Goal: Information Seeking & Learning: Check status

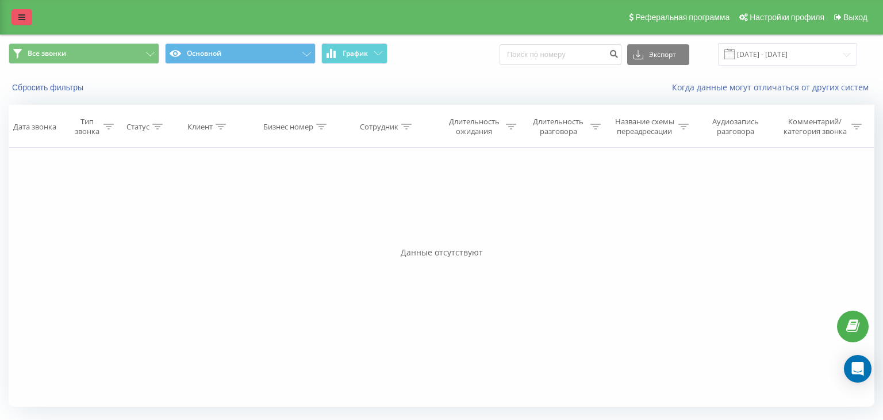
click at [19, 21] on icon at bounding box center [21, 17] width 7 height 8
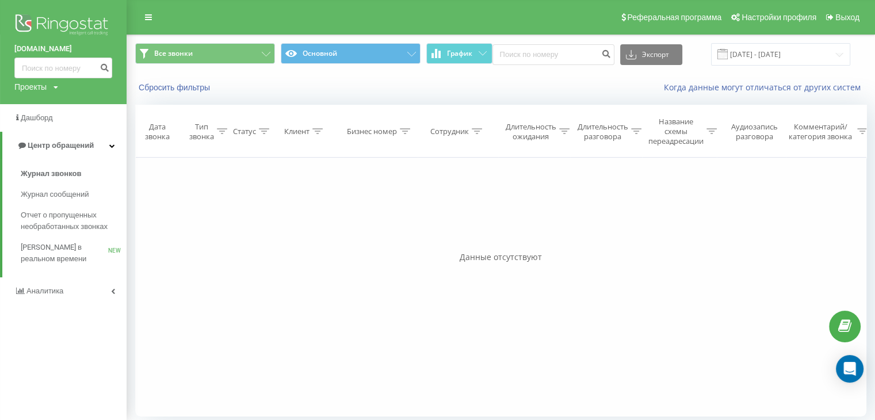
click at [53, 87] on div "Проекты adam.ua landmann.in.ua" at bounding box center [36, 87] width 44 height 12
click at [60, 127] on link "[DOMAIN_NAME]" at bounding box center [52, 125] width 56 height 9
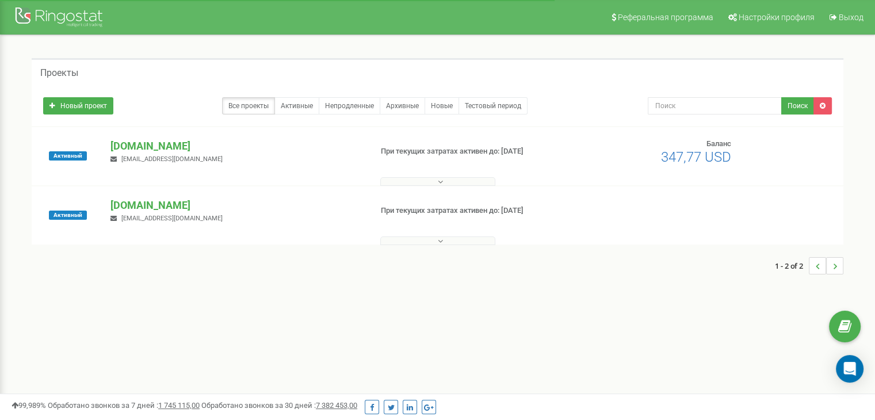
click at [143, 209] on p "[DOMAIN_NAME]" at bounding box center [235, 205] width 251 height 15
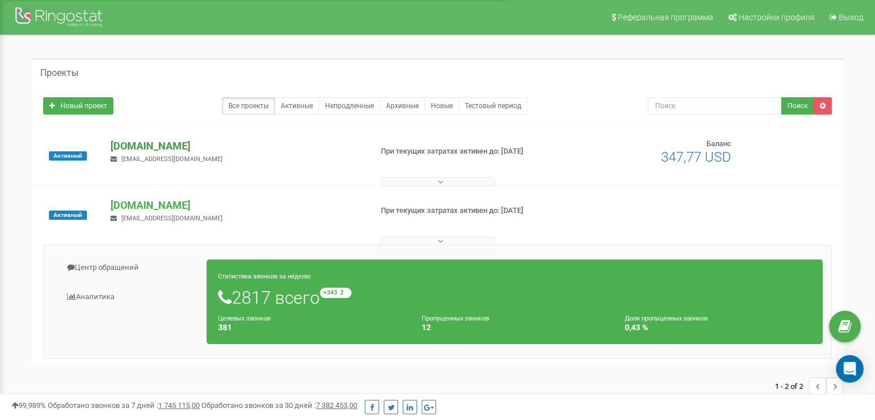
click at [117, 139] on p "[DOMAIN_NAME]" at bounding box center [235, 146] width 251 height 15
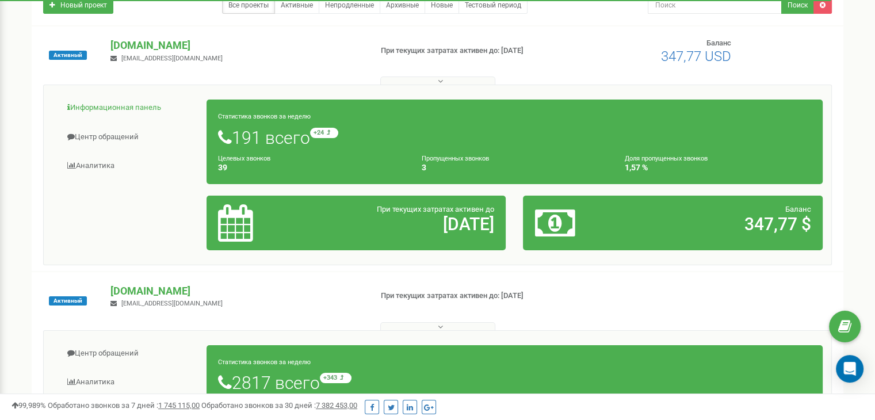
scroll to position [173, 0]
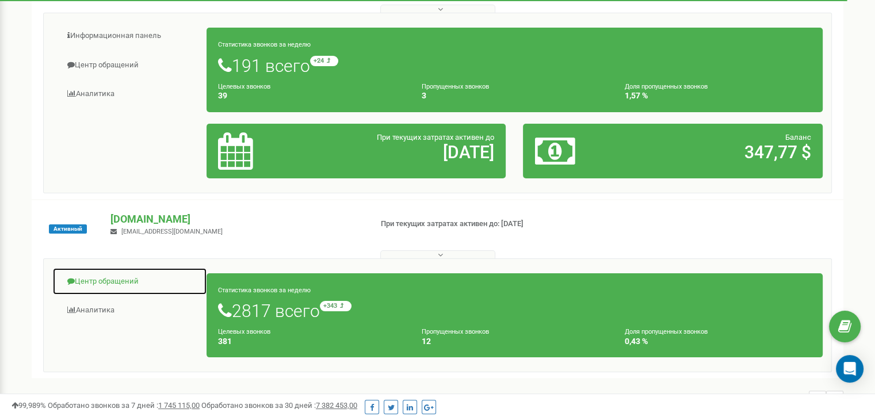
click at [122, 283] on link "Центр обращений" at bounding box center [129, 281] width 155 height 28
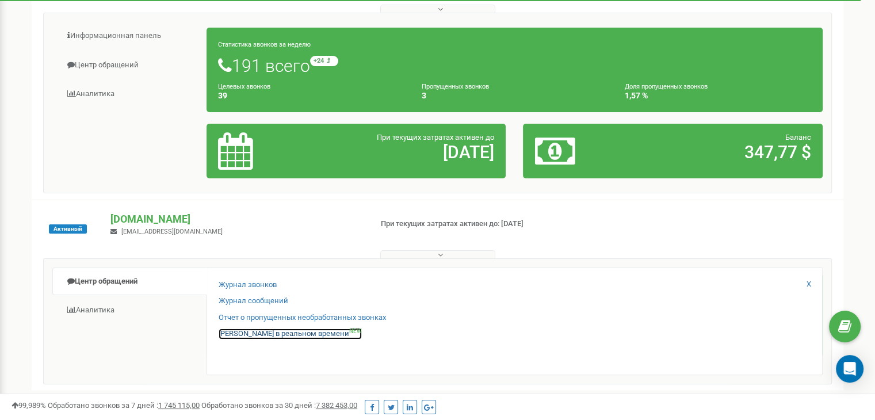
click at [281, 338] on link "Звонки в реальном времени NEW" at bounding box center [290, 333] width 143 height 11
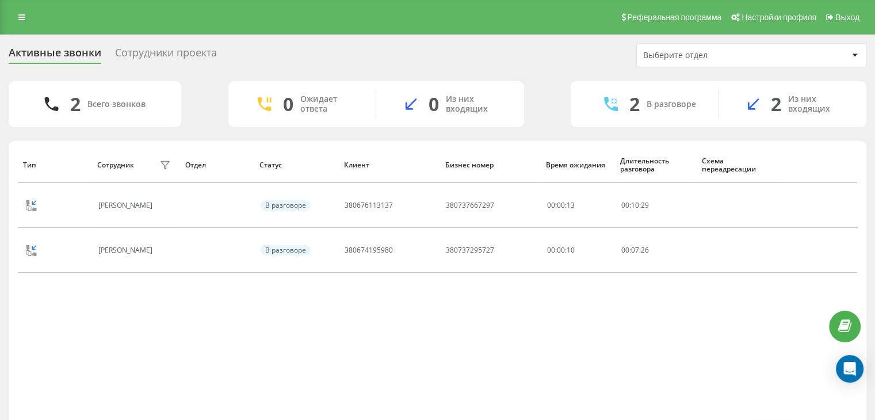
click at [147, 41] on div "Активные звонки Сотрудники проекта Выберите отдел 2 Всего звонков 0 Ожидает отв…" at bounding box center [437, 246] width 875 height 423
click at [147, 49] on div "Сотрудники проекта" at bounding box center [166, 56] width 102 height 18
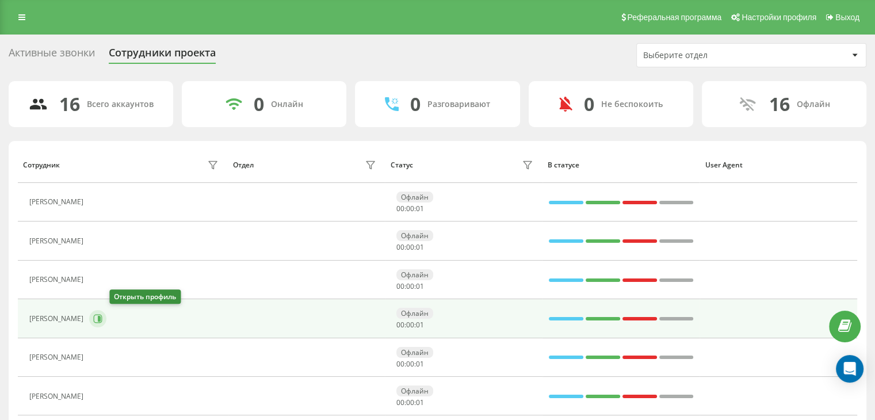
click at [102, 316] on icon at bounding box center [97, 318] width 9 height 9
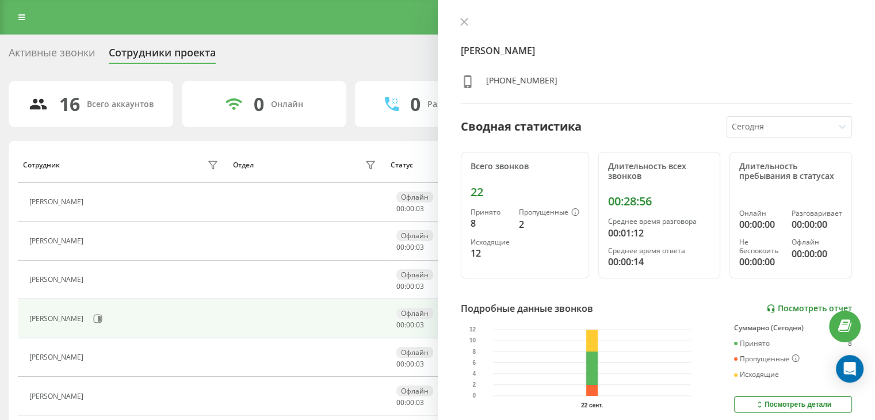
click at [784, 304] on link "Посмотреть отчет" at bounding box center [809, 309] width 86 height 10
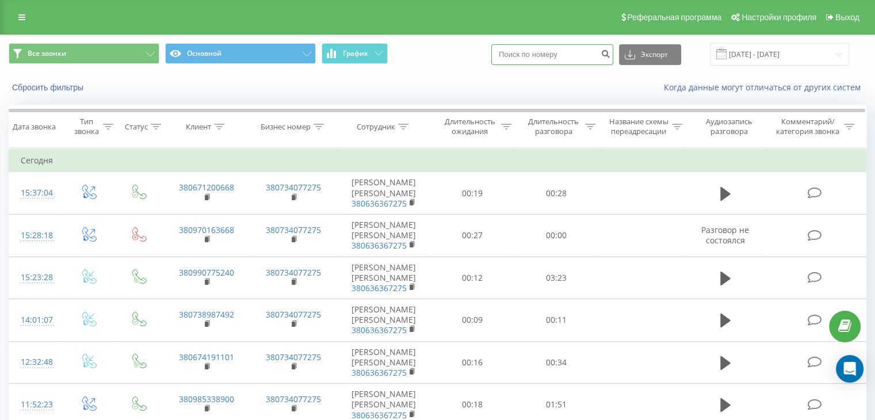
click at [556, 53] on input at bounding box center [552, 54] width 122 height 21
type input "0667774588"
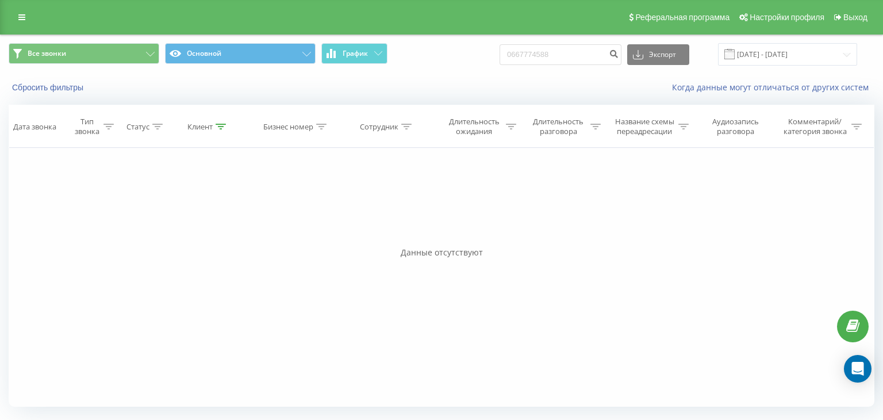
click at [735, 54] on span at bounding box center [730, 54] width 10 height 10
click at [757, 52] on input "22.06.2025 - 22.09.2025" at bounding box center [787, 54] width 139 height 22
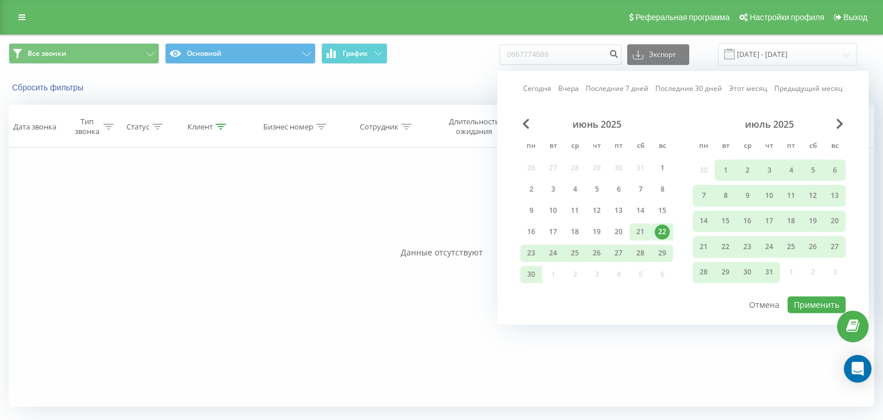
click at [640, 230] on div "21" at bounding box center [640, 231] width 15 height 15
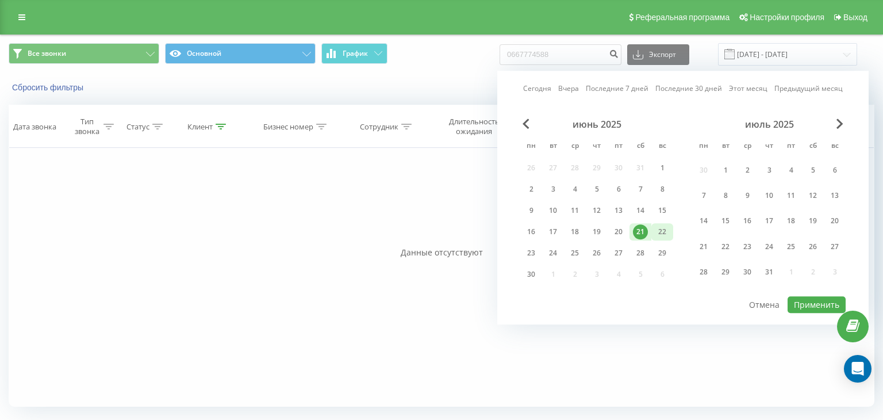
click at [663, 233] on div "22" at bounding box center [662, 231] width 15 height 15
drag, startPoint x: 618, startPoint y: 227, endPoint x: 656, endPoint y: 220, distance: 38.0
click at [624, 227] on div "20" at bounding box center [618, 231] width 15 height 15
click at [660, 220] on div "июнь 2025 пн вт ср чт пт сб вс 26 27 28 29 30 31 1 2 3 4 5 6 7 8 9 10 11 12 13 …" at bounding box center [596, 202] width 153 height 169
drag, startPoint x: 665, startPoint y: 224, endPoint x: 759, endPoint y: 260, distance: 100.0
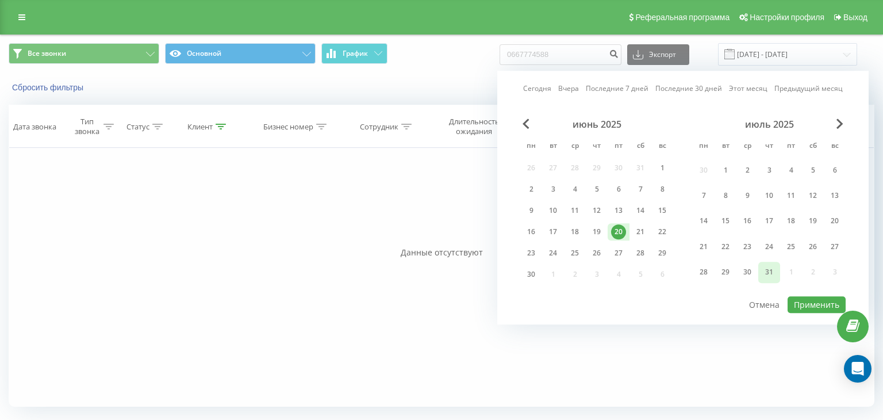
click at [665, 224] on div "22" at bounding box center [662, 231] width 15 height 15
click at [809, 305] on button "Применить" at bounding box center [817, 304] width 58 height 17
type input "20.06.2025 - 22.06.2025"
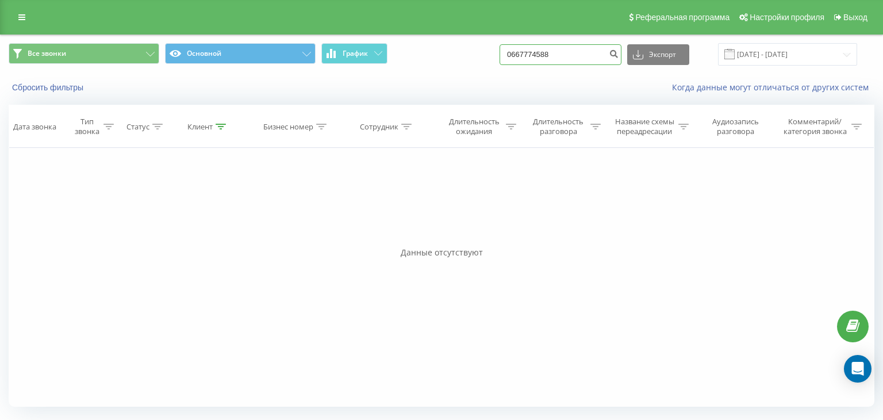
click at [521, 53] on input "0667774588" at bounding box center [561, 54] width 122 height 21
type input "380667774588"
drag, startPoint x: 605, startPoint y: 48, endPoint x: 453, endPoint y: 56, distance: 152.0
click at [453, 56] on div "Все звонки Основной График 380667774588 Экспорт .csv .xls .xlsx 22.06.2025 - 22…" at bounding box center [442, 54] width 866 height 22
click at [824, 58] on input "[DATE] - [DATE]" at bounding box center [787, 54] width 139 height 22
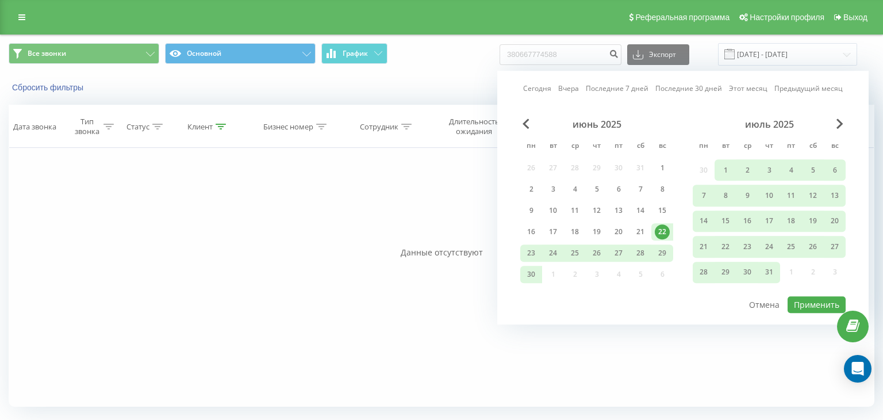
click at [844, 125] on div "июль 2025" at bounding box center [769, 124] width 153 height 12
click at [841, 120] on span "Next Month" at bounding box center [840, 123] width 7 height 10
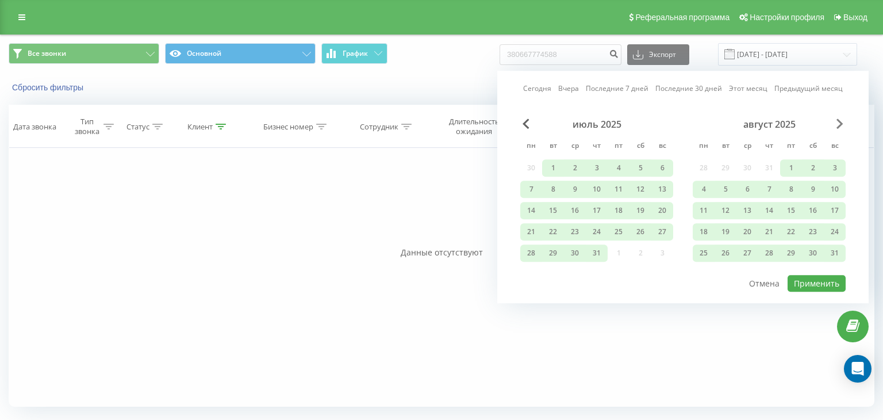
click at [840, 120] on span "Next Month" at bounding box center [840, 123] width 7 height 10
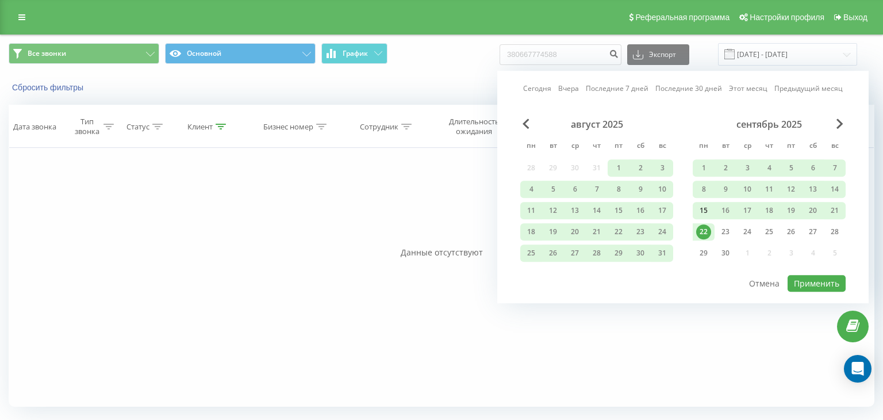
click at [706, 206] on div "15" at bounding box center [703, 210] width 15 height 15
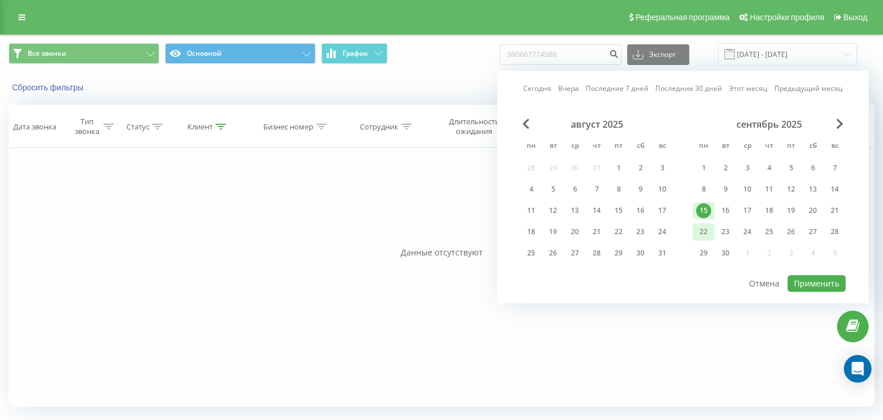
drag, startPoint x: 709, startPoint y: 231, endPoint x: 717, endPoint y: 226, distance: 9.8
click at [709, 231] on div "22" at bounding box center [703, 231] width 15 height 15
click at [814, 280] on button "Применить" at bounding box center [817, 283] width 58 height 17
type input "15.09.2025 - 22.09.2025"
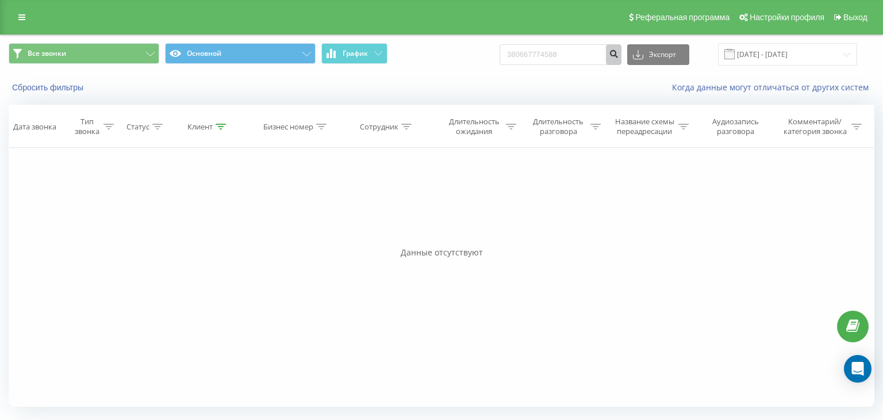
click at [619, 56] on icon "submit" at bounding box center [614, 52] width 10 height 7
drag, startPoint x: 0, startPoint y: 0, endPoint x: 387, endPoint y: 74, distance: 394.1
click at [387, 74] on div "Все звонки Основной График 380667774588 Экспорт .csv .xls .xlsx 22.06.2025 - 22…" at bounding box center [442, 68] width 882 height 66
click at [14, 11] on link at bounding box center [22, 17] width 21 height 16
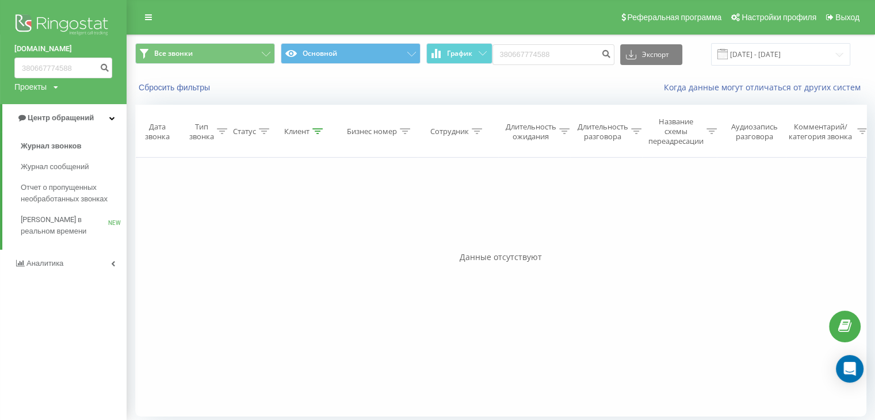
click at [33, 23] on img at bounding box center [63, 26] width 98 height 29
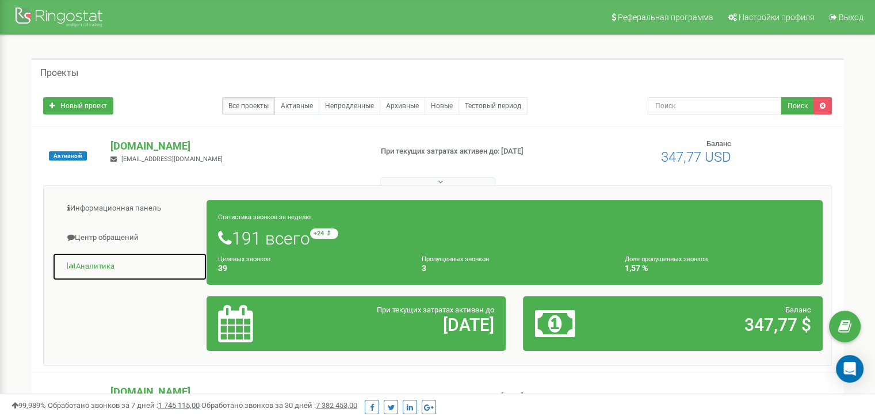
click at [113, 259] on link "Аналитика" at bounding box center [129, 266] width 155 height 28
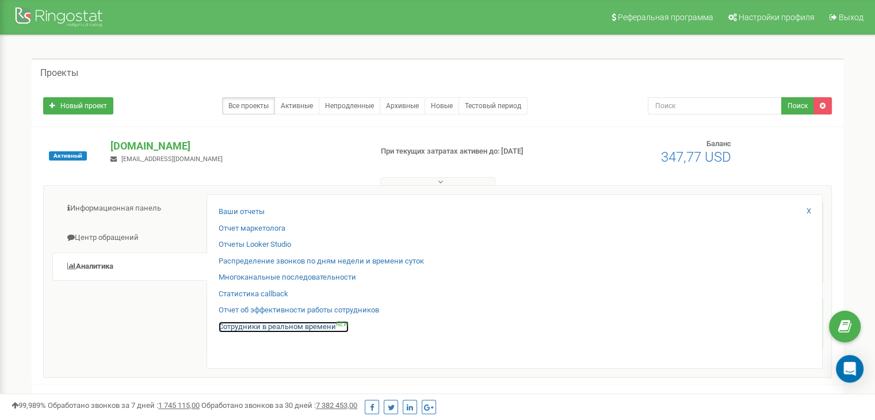
click at [271, 323] on link "Сотрудники в реальном времени NEW" at bounding box center [284, 326] width 130 height 11
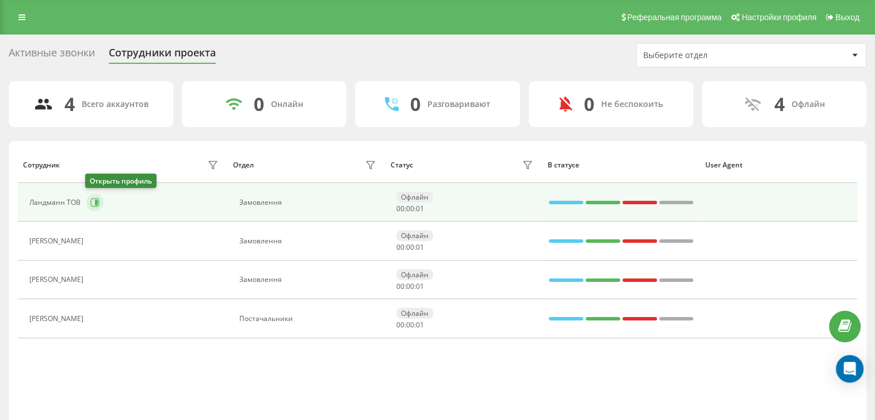
click at [99, 205] on button at bounding box center [94, 202] width 17 height 17
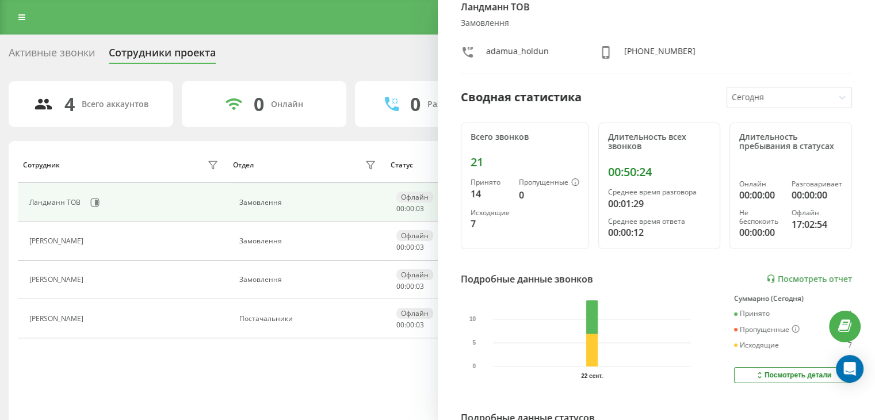
scroll to position [115, 0]
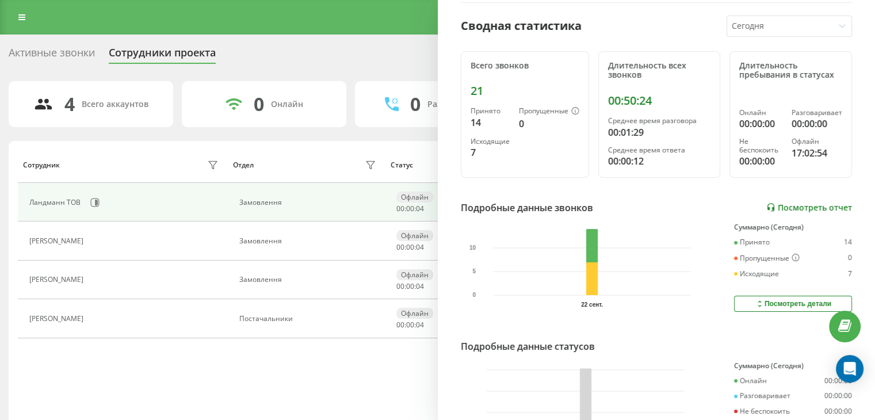
click at [814, 205] on link "Посмотреть отчет" at bounding box center [809, 207] width 86 height 10
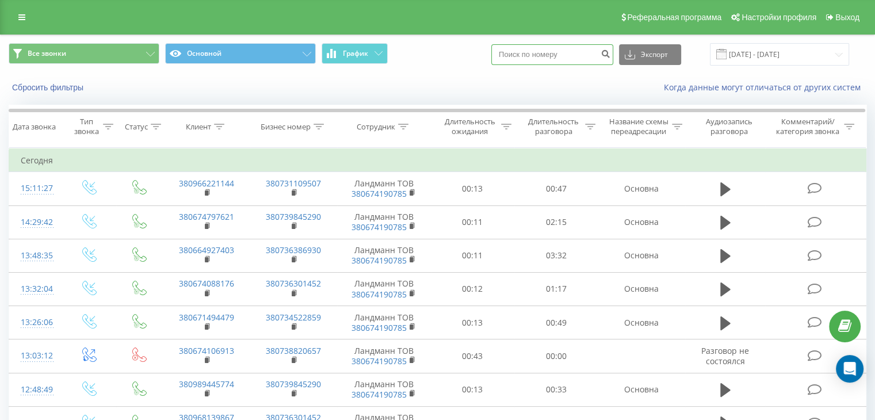
click at [584, 52] on input at bounding box center [552, 54] width 122 height 21
paste input "380667774588"
type input "380667774588"
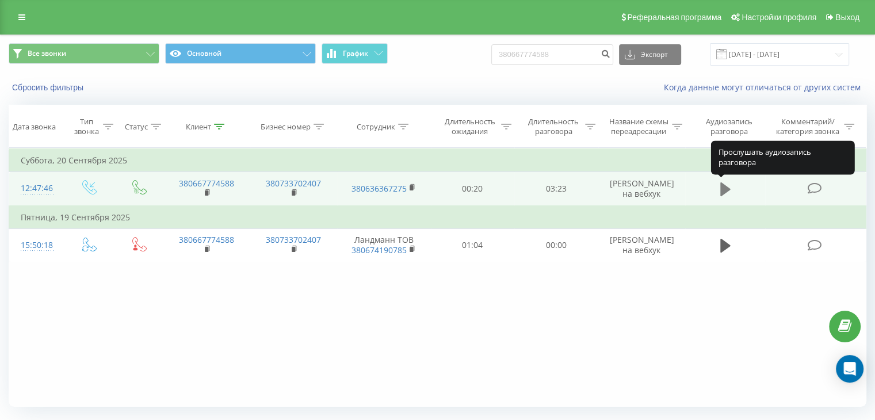
click at [727, 187] on icon at bounding box center [725, 189] width 10 height 14
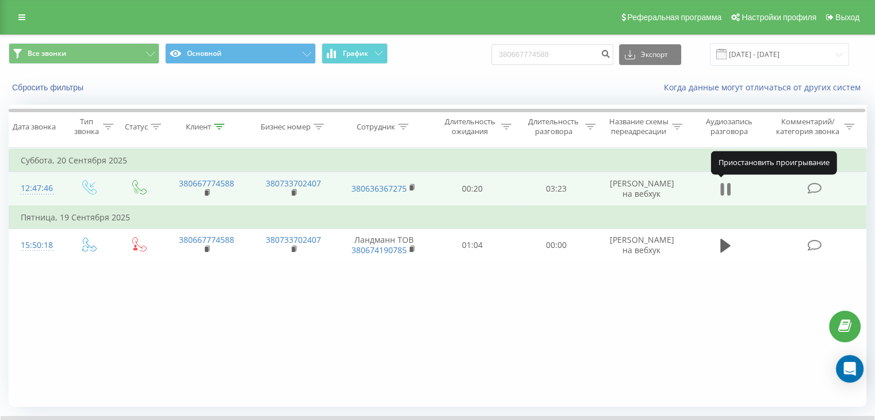
click at [729, 192] on icon at bounding box center [727, 189] width 3 height 13
